Goal: Navigation & Orientation: Go to known website

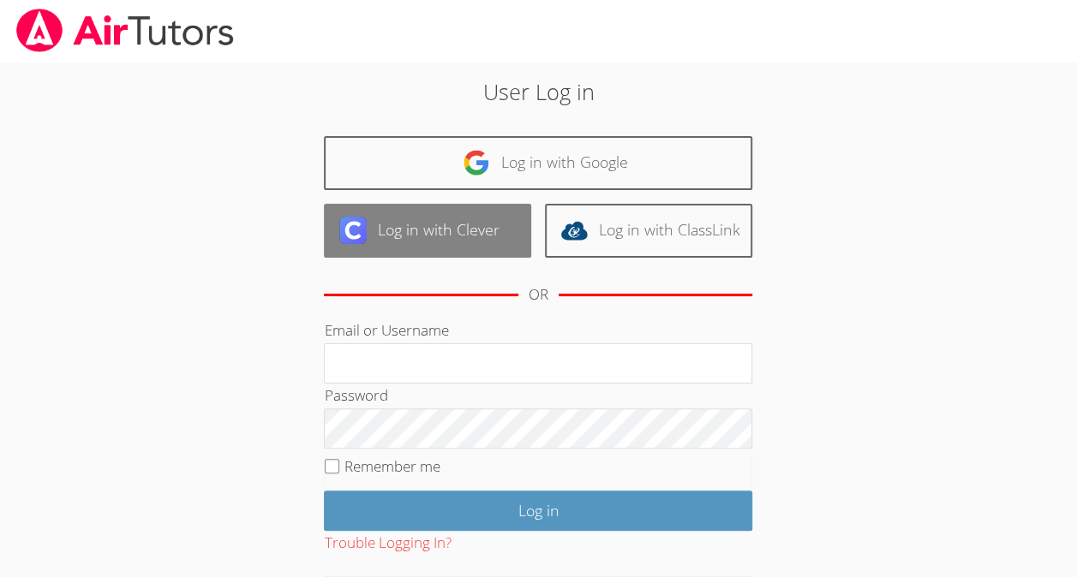
click at [466, 233] on link "Log in with Clever" at bounding box center [427, 231] width 207 height 54
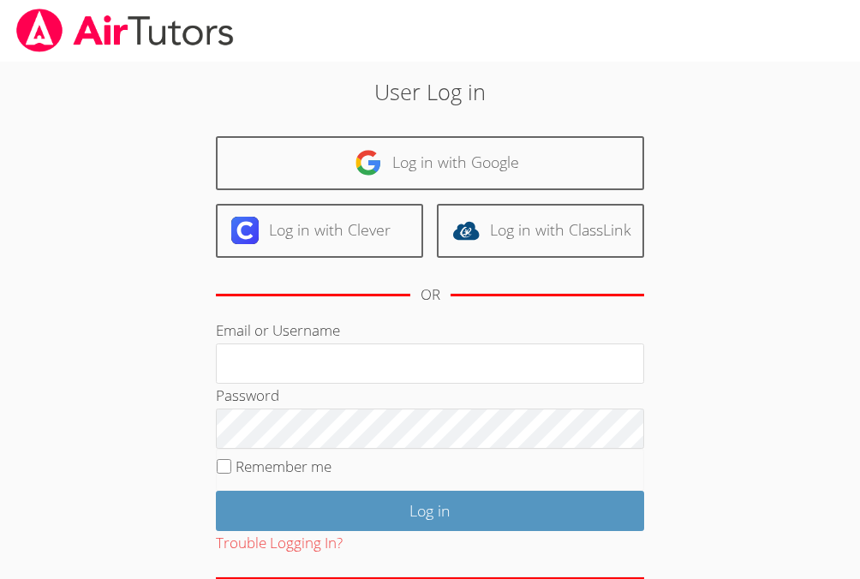
click at [98, 341] on div "User Log in Log in with Google Log in with Clever Log in with ClassLink OR Emai…" at bounding box center [430, 352] width 860 height 581
